Goal: Task Accomplishment & Management: Use online tool/utility

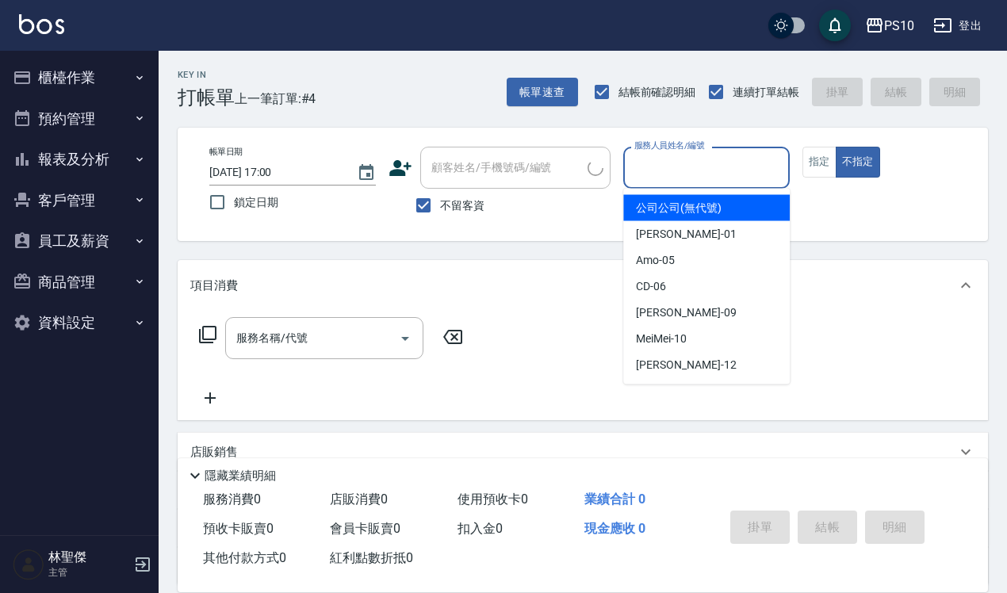
click at [703, 175] on input "服務人員姓名/編號" at bounding box center [706, 168] width 152 height 28
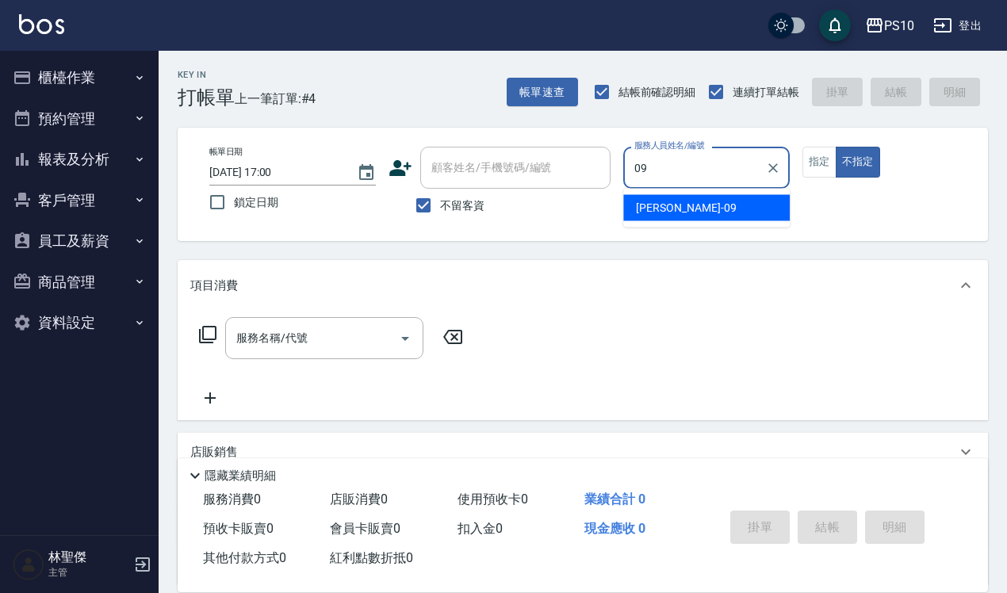
type input "[PERSON_NAME]-09"
type button "false"
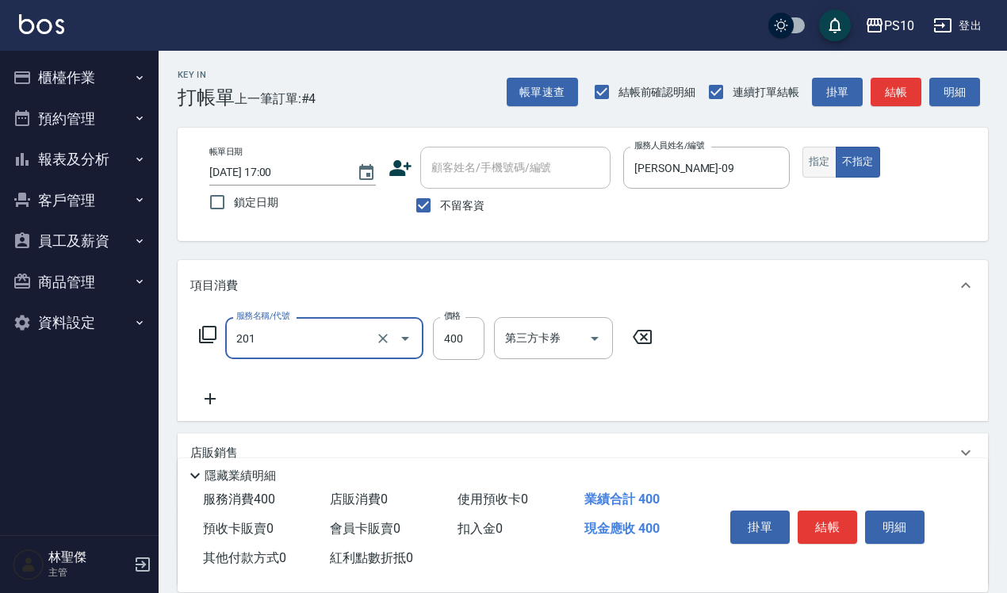
type input "剪髮(201)"
click at [821, 167] on button "指定" at bounding box center [819, 162] width 34 height 31
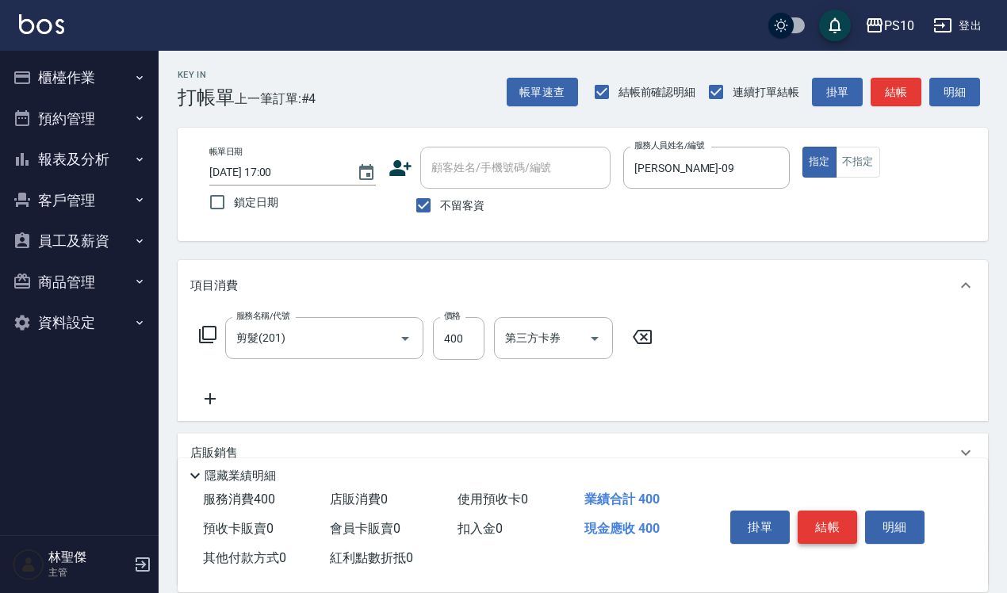
click at [841, 515] on button "結帳" at bounding box center [827, 527] width 59 height 33
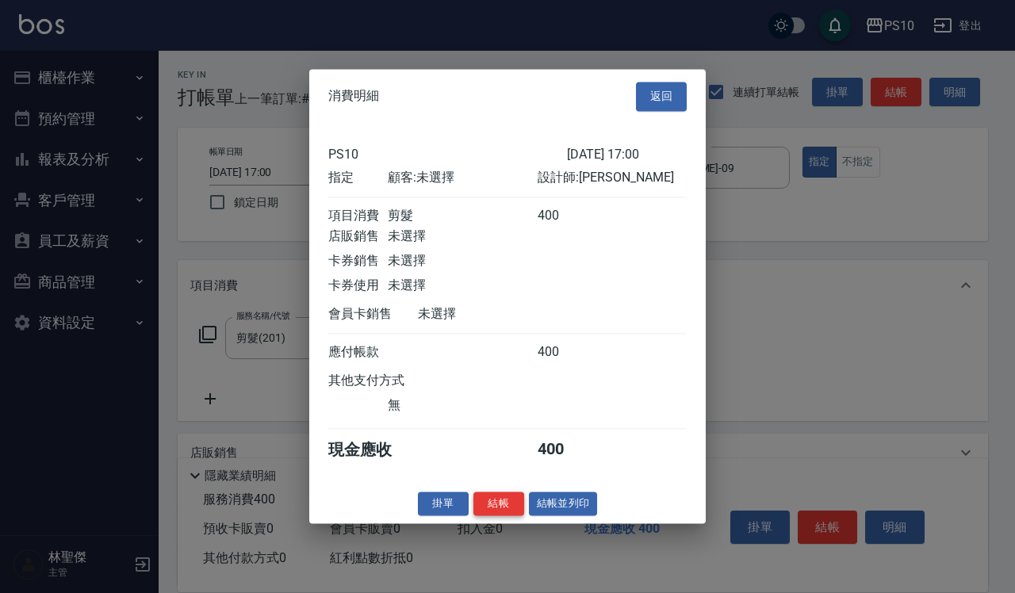
click at [508, 513] on button "結帳" at bounding box center [498, 504] width 51 height 25
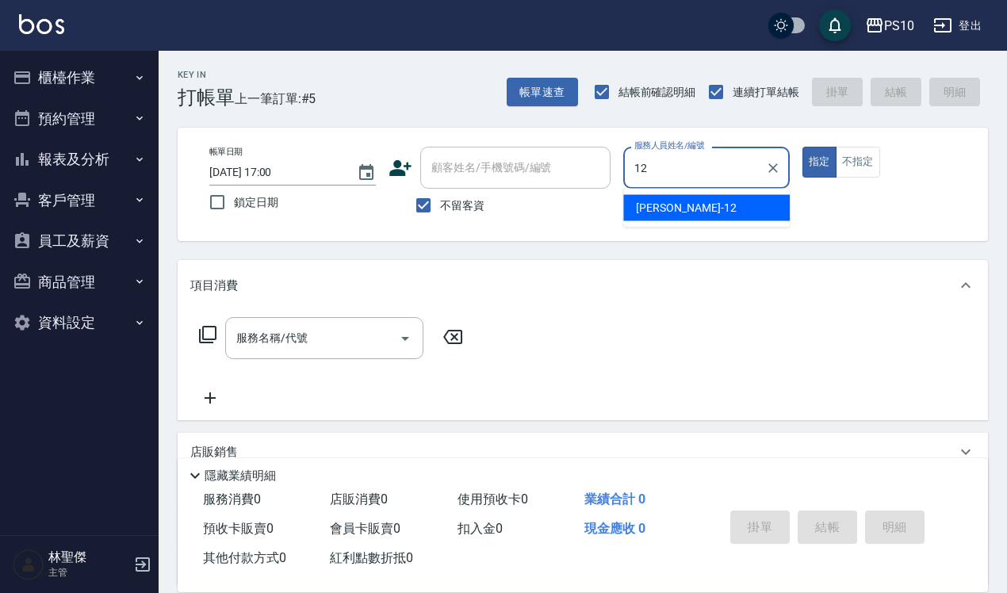
type input "[PERSON_NAME]-12"
type button "true"
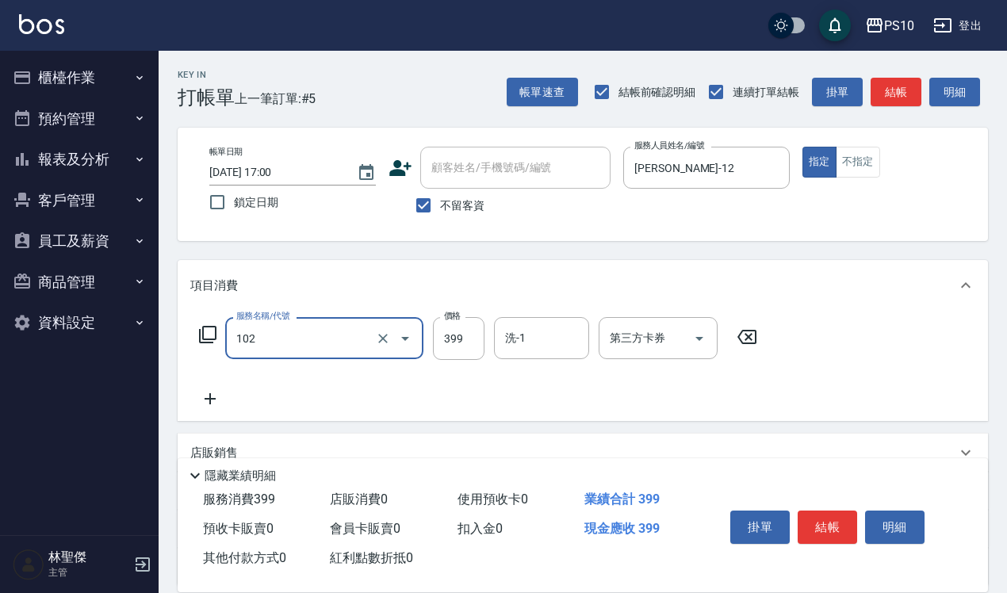
type input "SPA洗髮399(102)"
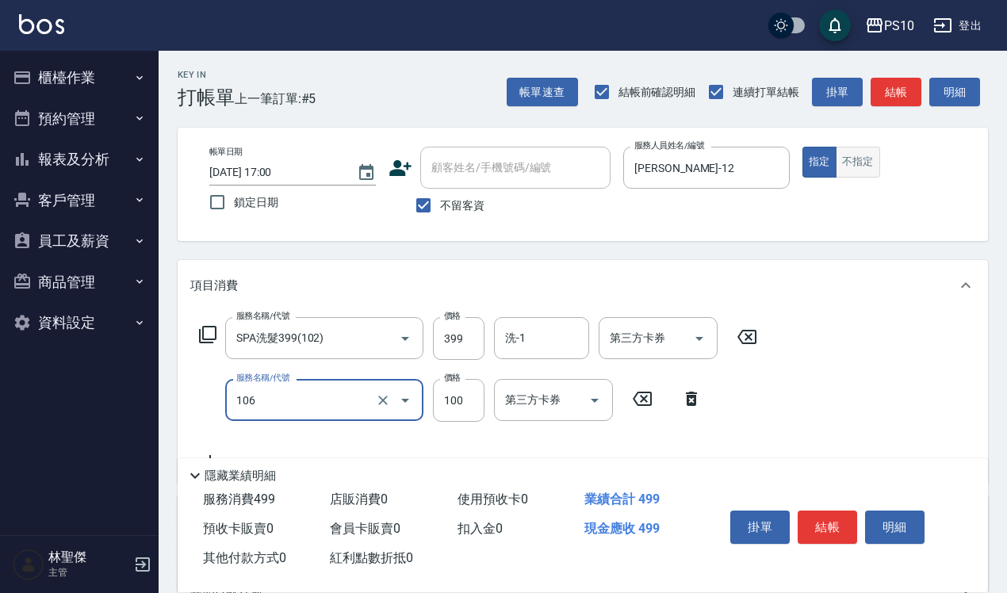
type input "電棒OR離子夾造型(106)"
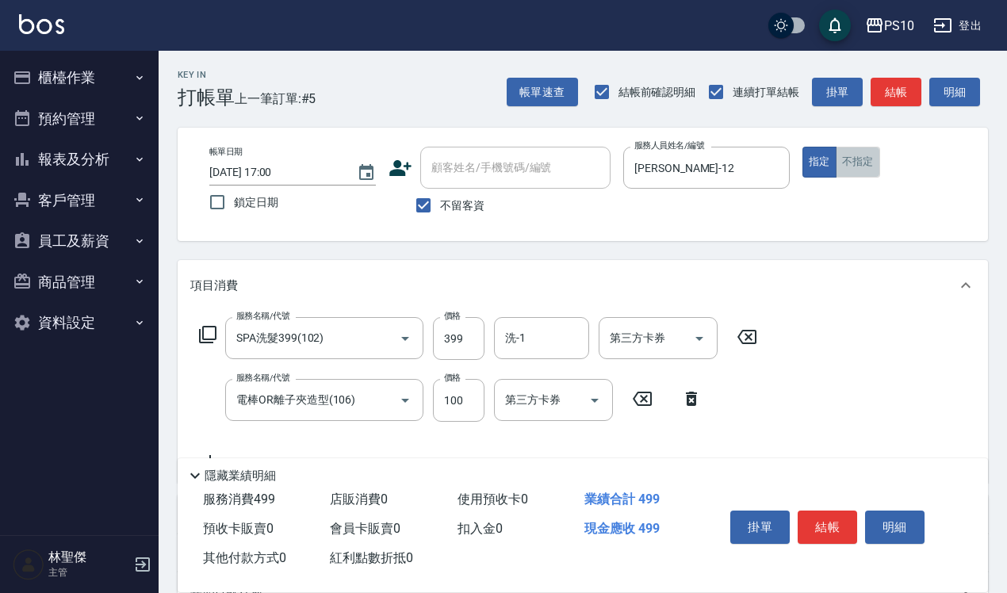
click at [862, 174] on button "不指定" at bounding box center [858, 162] width 44 height 31
click at [819, 512] on button "結帳" at bounding box center [827, 527] width 59 height 33
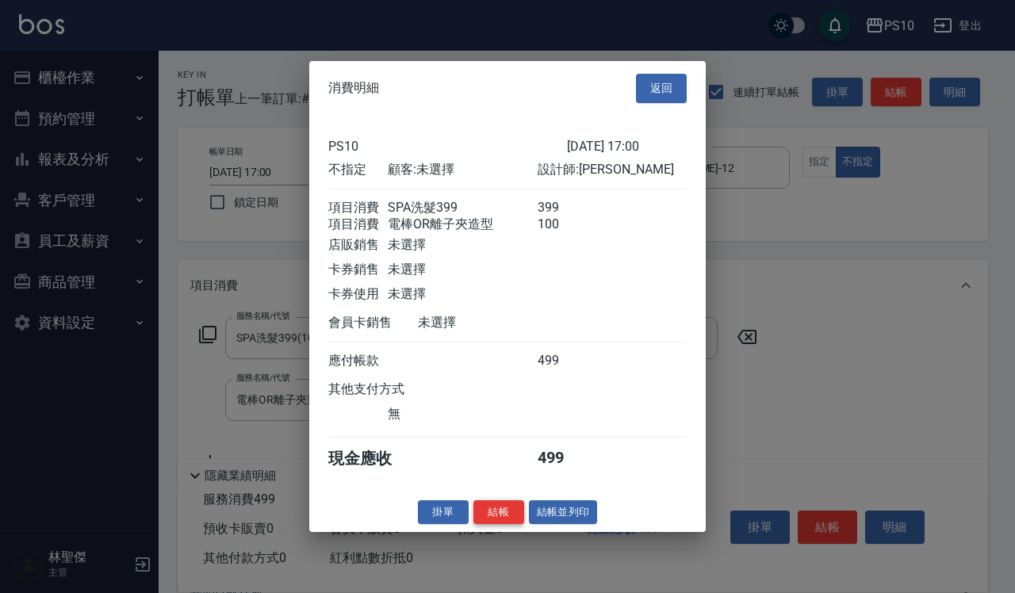
click at [488, 523] on button "結帳" at bounding box center [498, 512] width 51 height 25
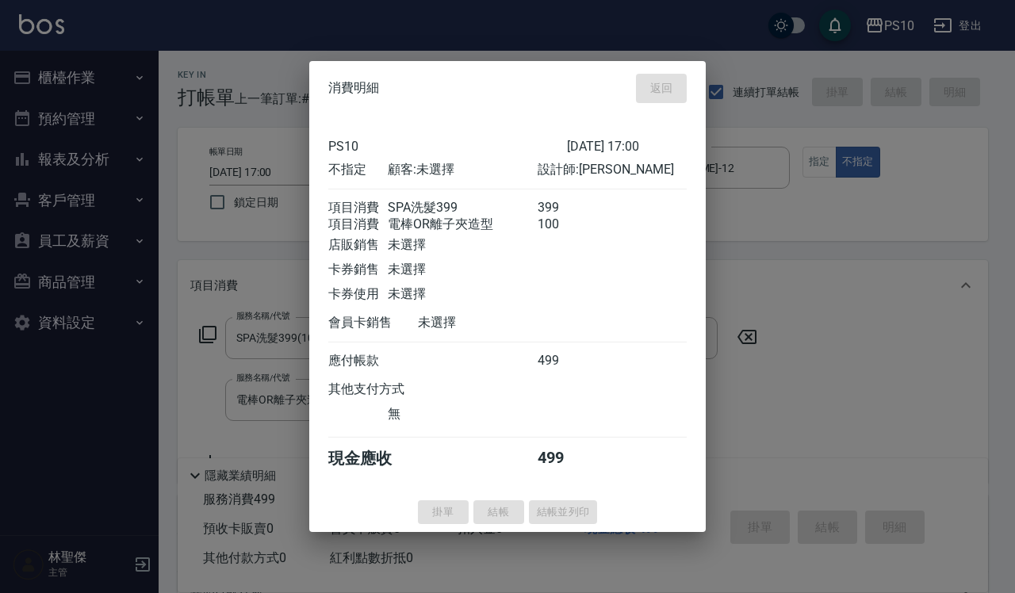
type input "[DATE] 17:01"
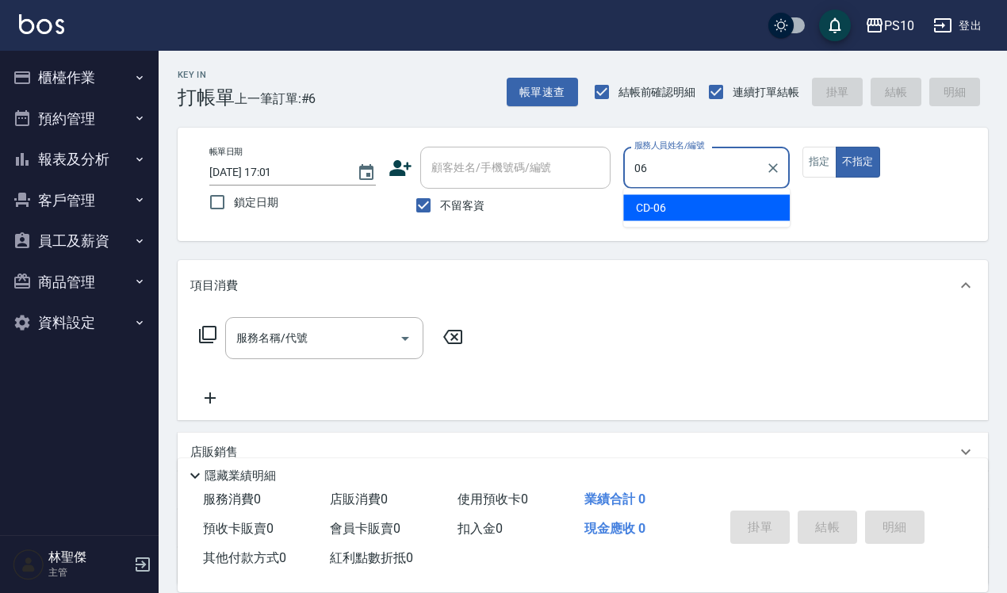
type input "CD-06"
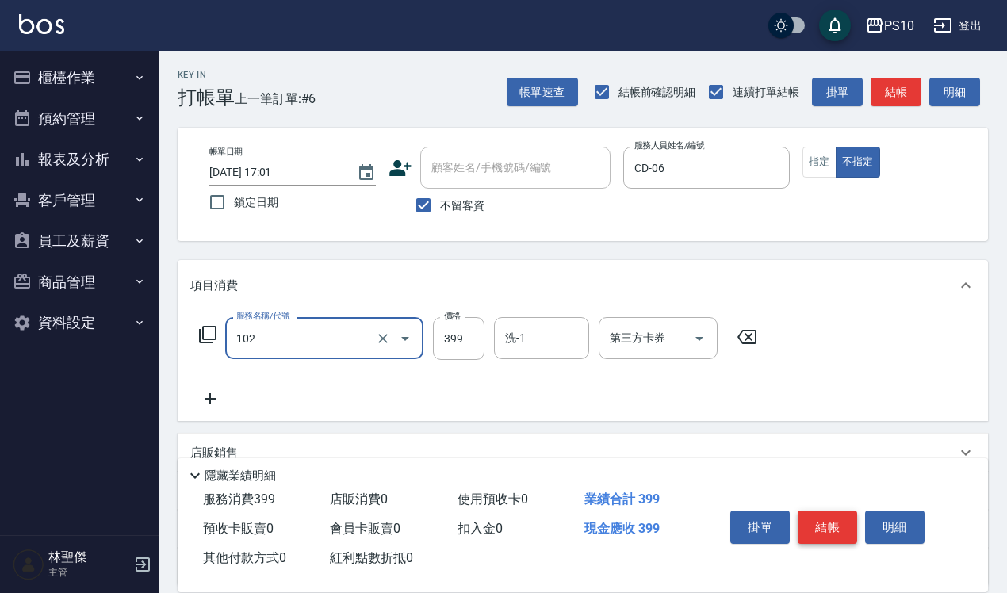
type input "SPA洗髮399(102)"
click at [842, 511] on button "結帳" at bounding box center [827, 527] width 59 height 33
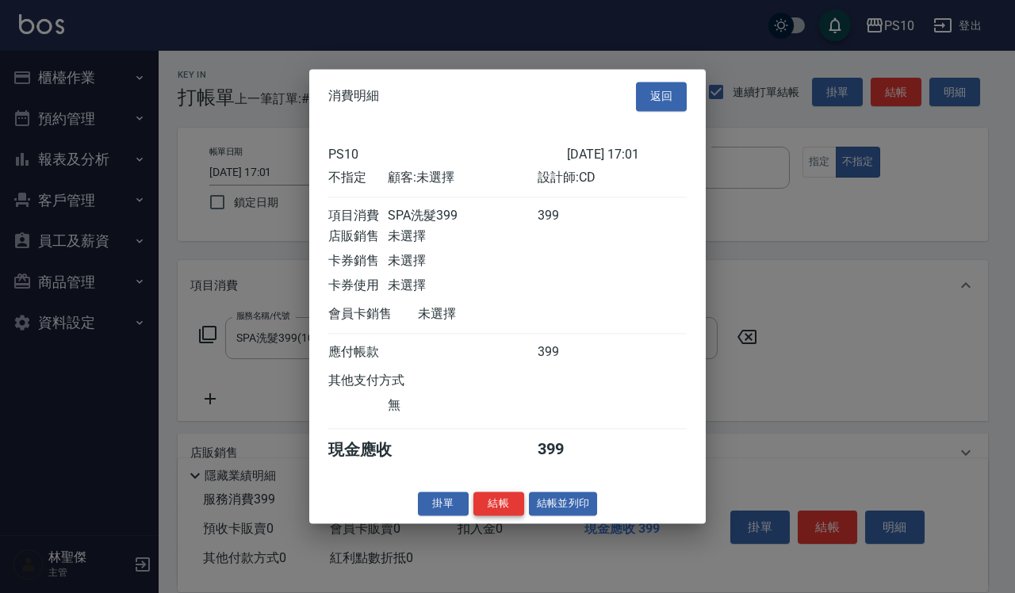
click at [515, 516] on button "結帳" at bounding box center [498, 504] width 51 height 25
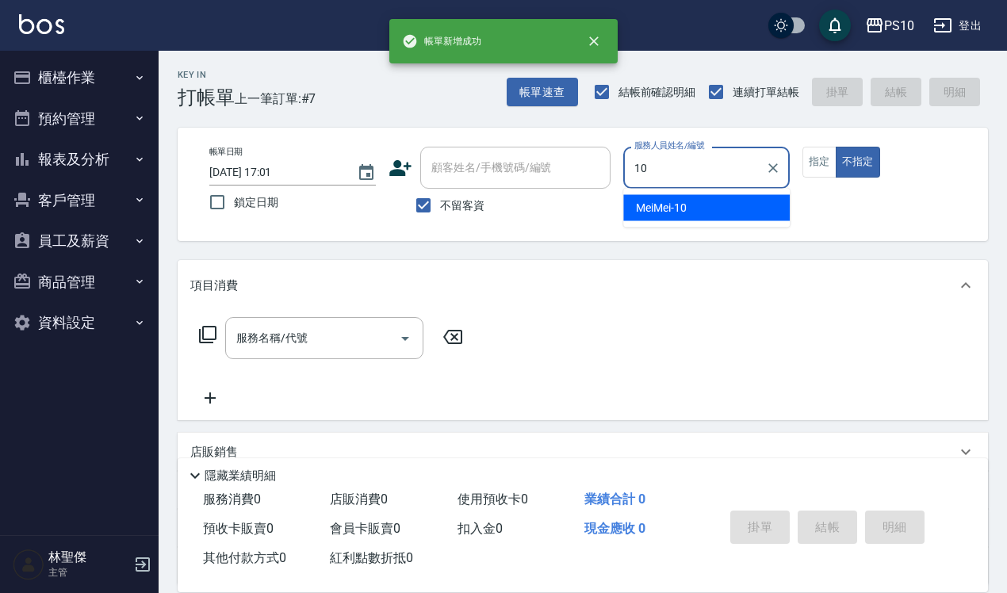
type input "MeiMei-10"
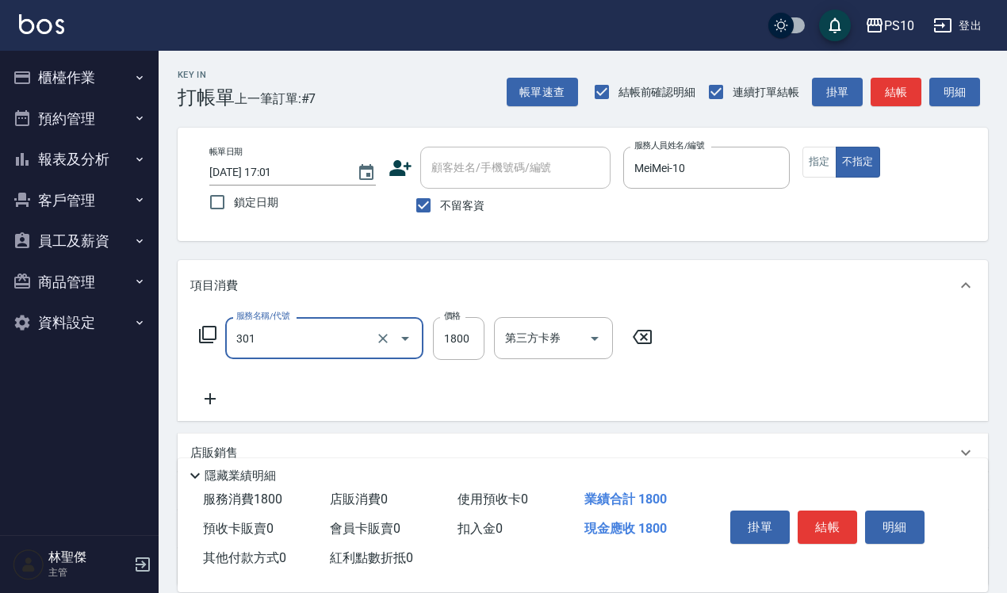
type input "冷燙短髮(301)"
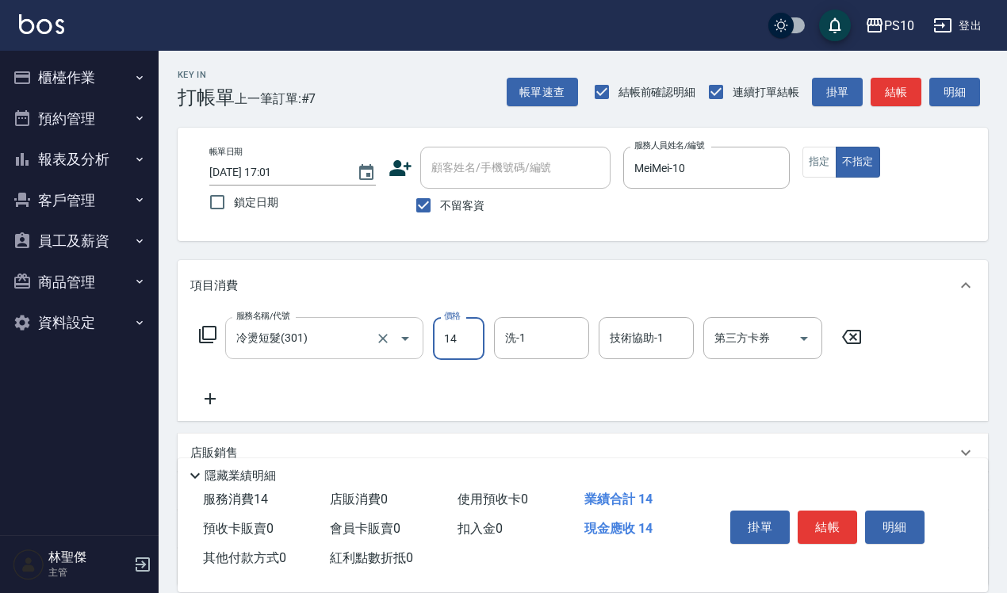
type input "14"
click at [319, 330] on input "冷燙短髮(301)" at bounding box center [302, 338] width 140 height 28
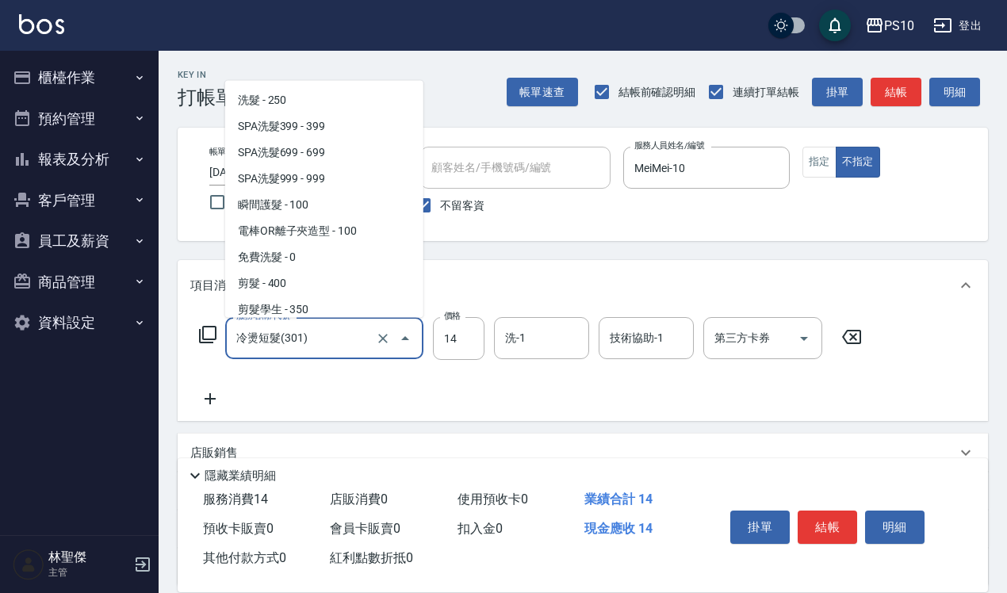
scroll to position [109, 0]
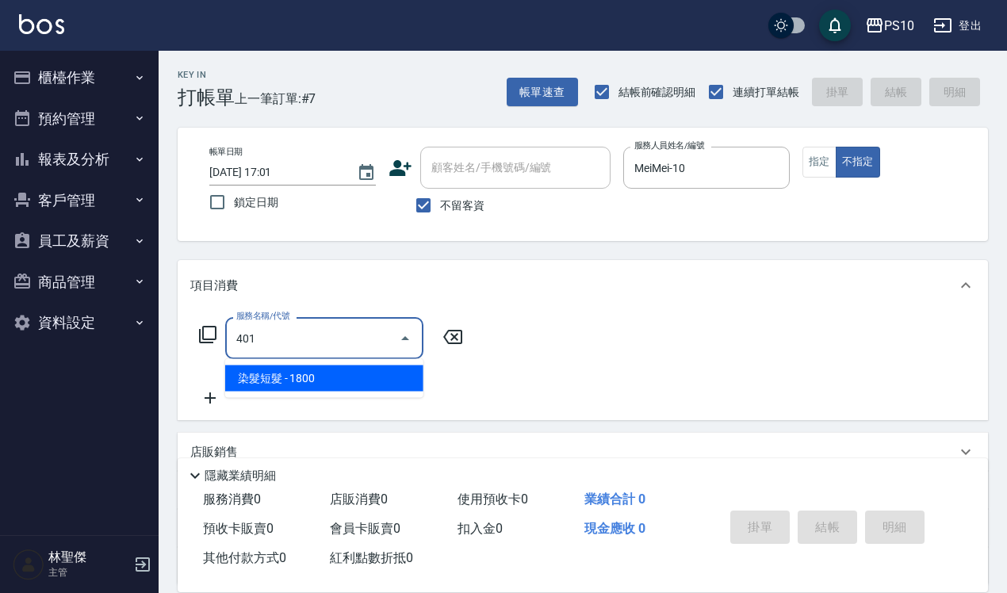
type input "染髮短髮(401)"
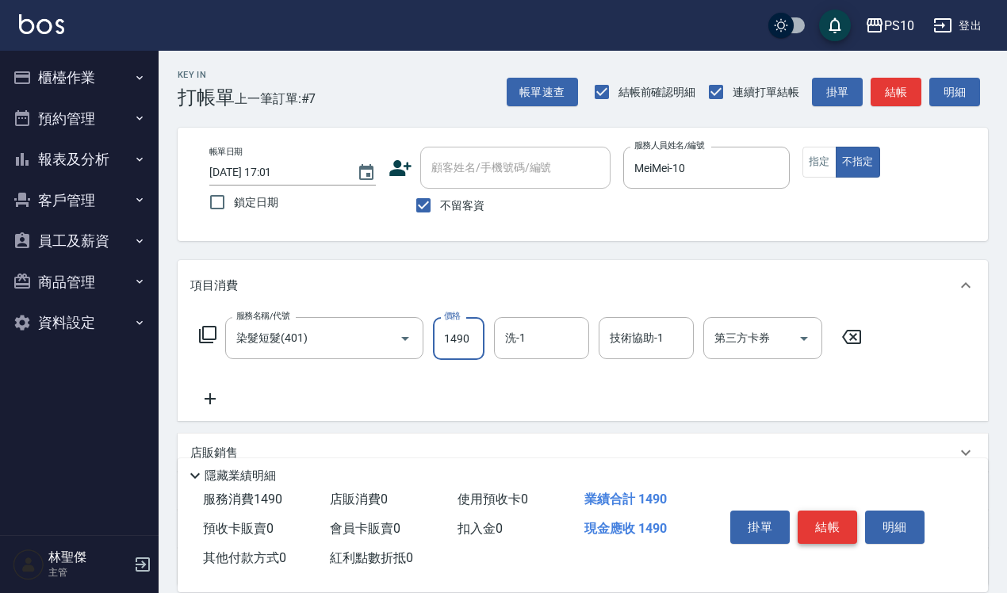
type input "1490"
click at [825, 512] on button "結帳" at bounding box center [827, 527] width 59 height 33
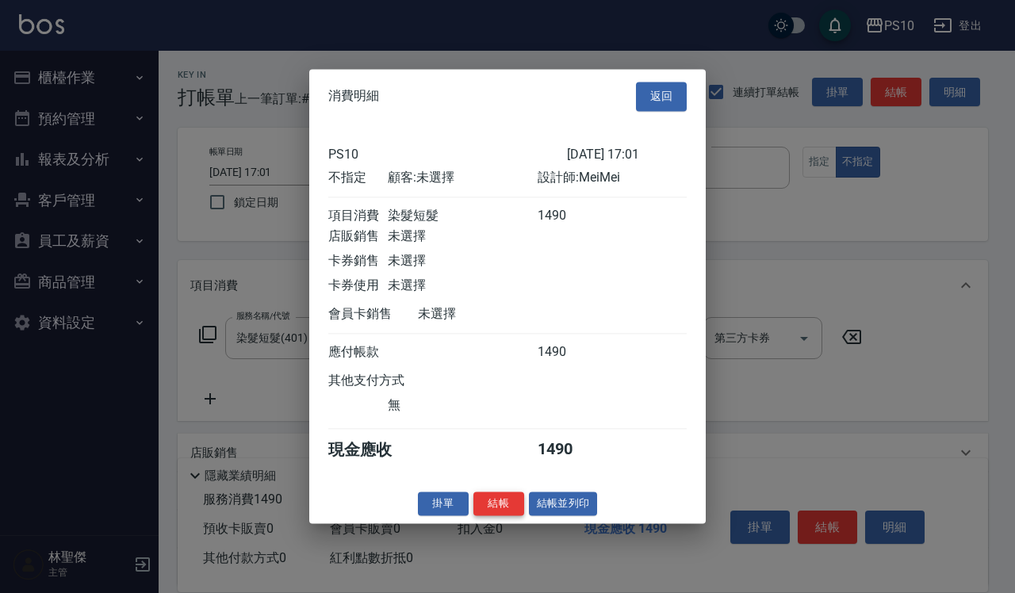
click at [507, 507] on button "結帳" at bounding box center [498, 504] width 51 height 25
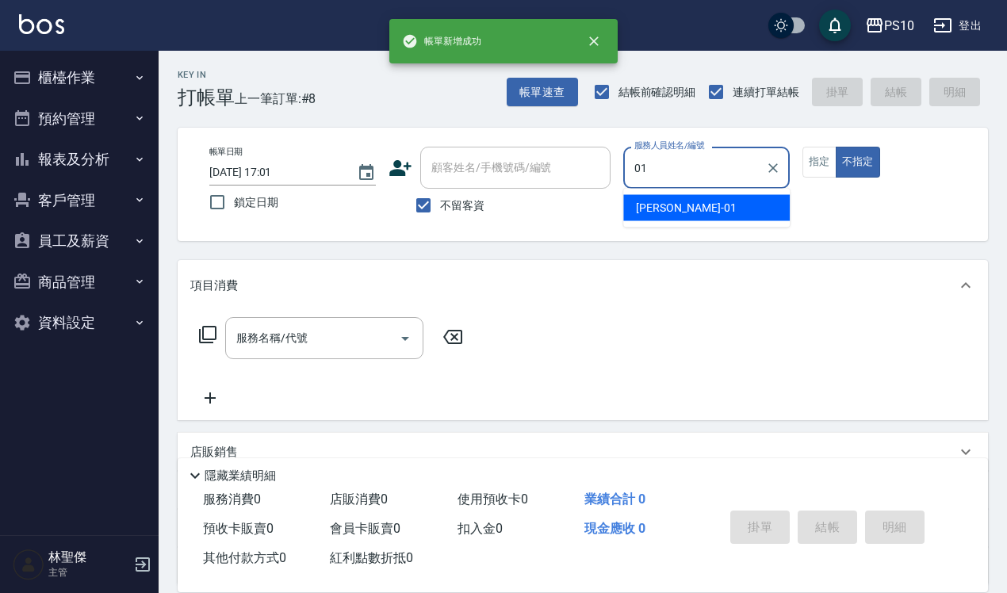
type input "[PERSON_NAME]-01"
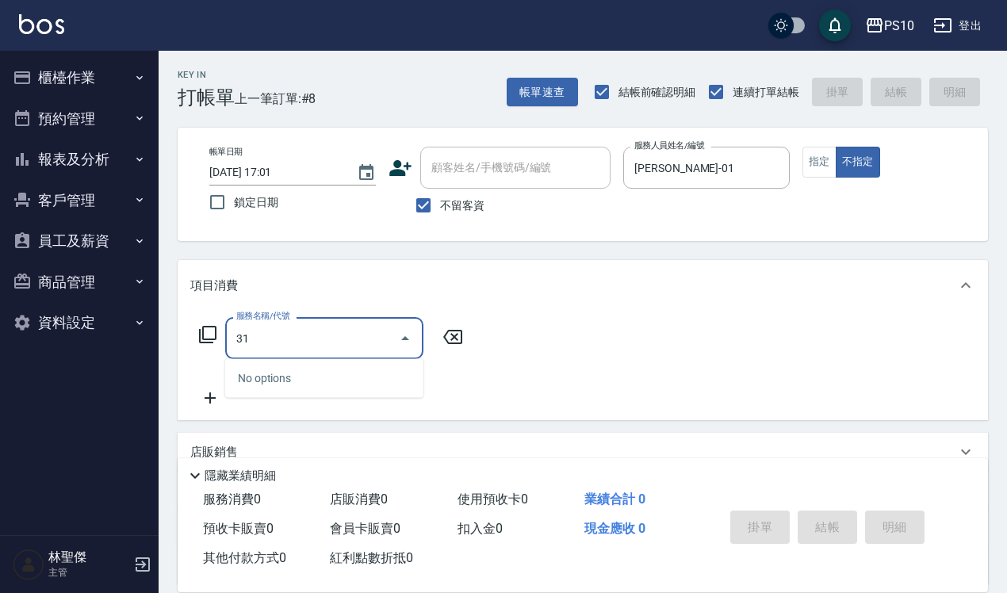
type input "312"
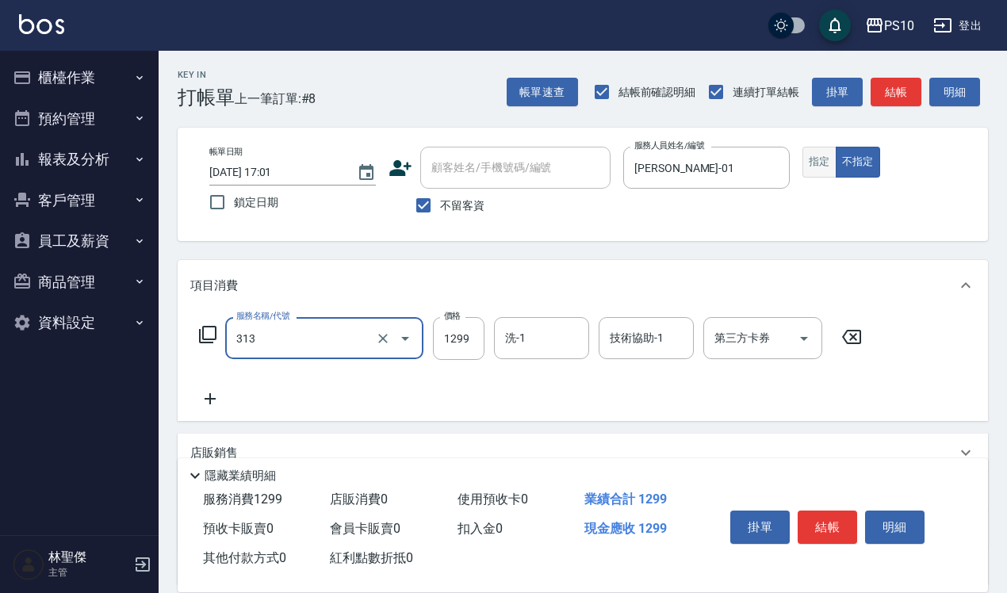
type input "網路縮毛矯正體驗價(313)"
click at [831, 155] on button "指定" at bounding box center [819, 162] width 34 height 31
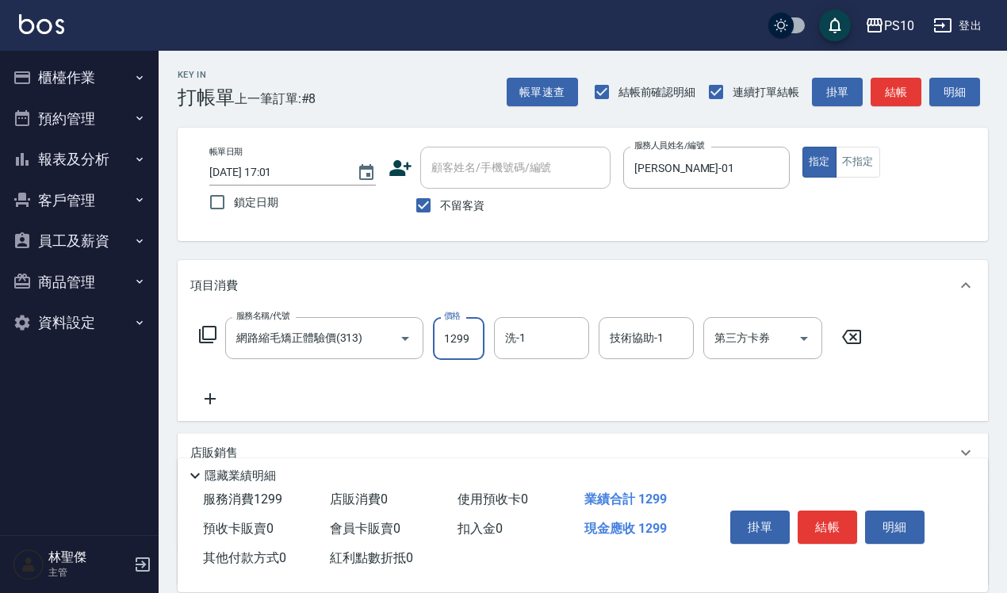
click at [478, 343] on input "1299" at bounding box center [459, 338] width 52 height 43
type input "2499"
click at [818, 511] on button "結帳" at bounding box center [827, 527] width 59 height 33
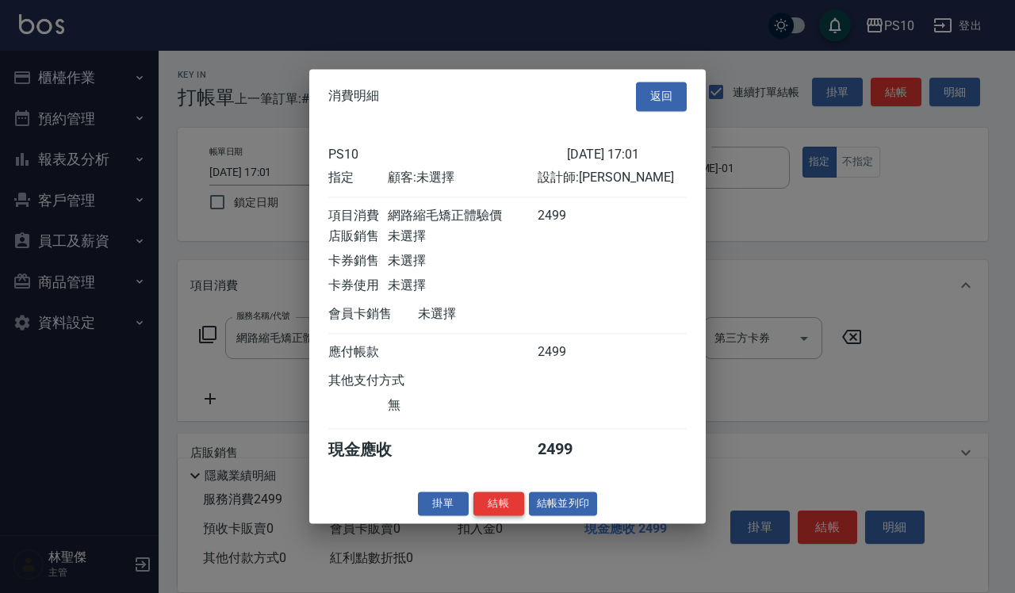
click at [500, 506] on button "結帳" at bounding box center [498, 504] width 51 height 25
